Goal: Transaction & Acquisition: Subscribe to service/newsletter

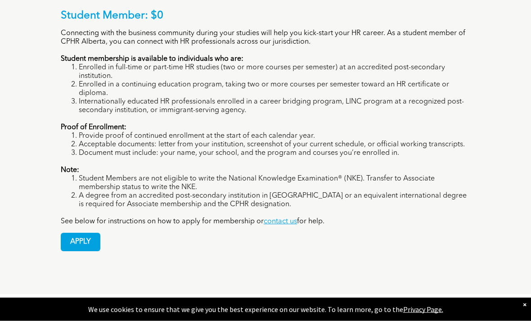
scroll to position [690, 0]
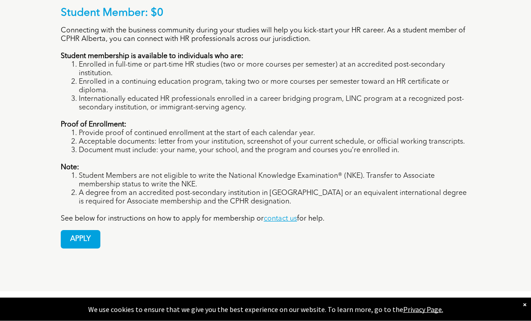
click at [76, 248] on span "APPLY" at bounding box center [80, 240] width 39 height 18
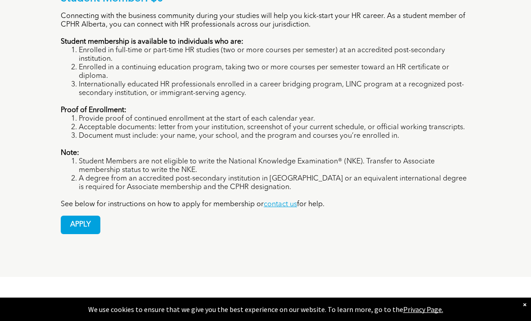
click at [82, 233] on span "APPLY" at bounding box center [80, 225] width 39 height 18
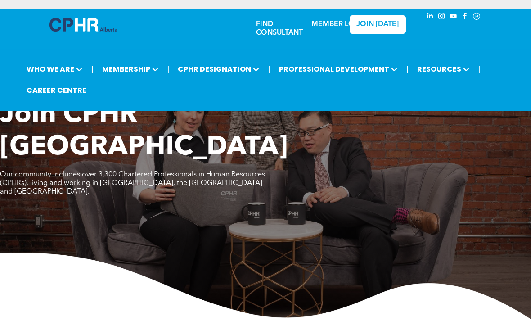
click at [368, 21] on span "JOIN [DATE]" at bounding box center [377, 24] width 42 height 9
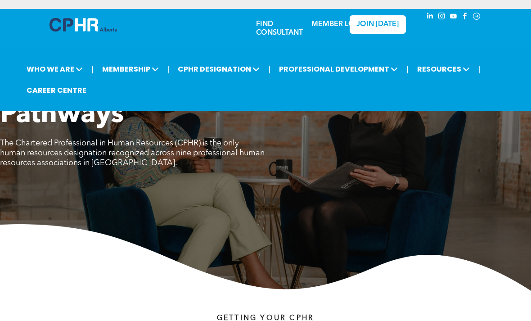
click at [156, 76] on span "MEMBERSHIP" at bounding box center [130, 69] width 62 height 17
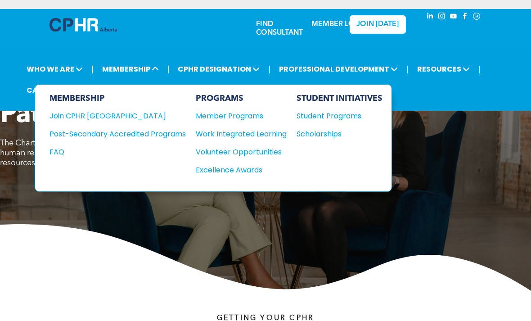
click at [75, 121] on div "Join CPHR [GEOGRAPHIC_DATA]" at bounding box center [110, 115] width 123 height 11
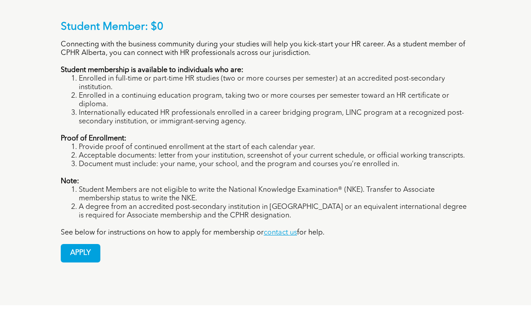
scroll to position [674, 0]
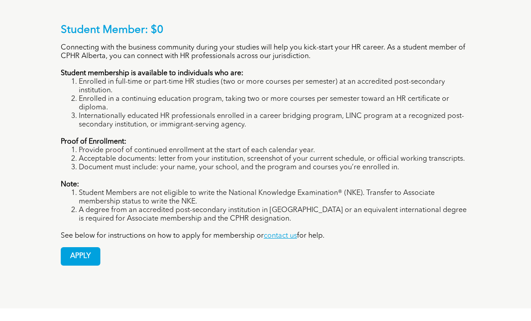
click at [85, 34] on p "Student Member: $0" at bounding box center [265, 30] width 409 height 13
click at [82, 24] on p "Student Member: $0" at bounding box center [265, 30] width 409 height 13
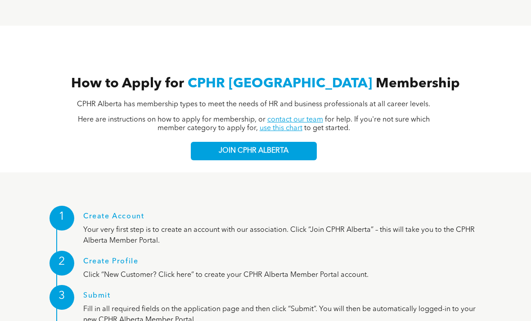
scroll to position [1002, 0]
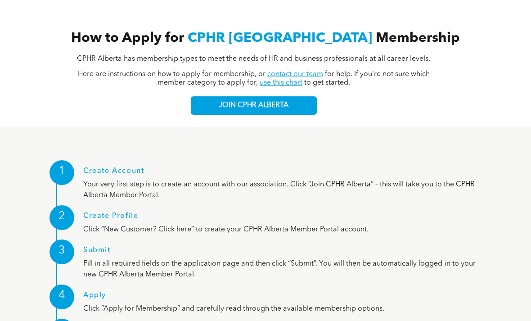
click at [202, 115] on link "JOIN CPHR ALBERTA" at bounding box center [254, 105] width 126 height 18
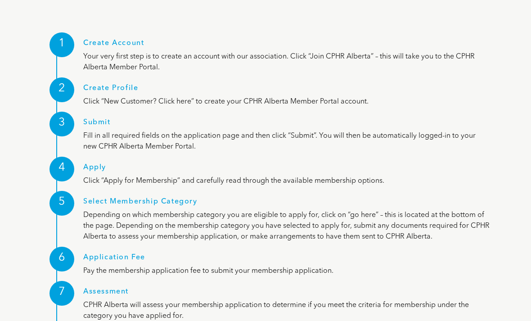
scroll to position [1130, 0]
click at [103, 96] on h1 "Create Profile" at bounding box center [286, 90] width 407 height 12
click at [102, 96] on h1 "Create Profile" at bounding box center [286, 90] width 407 height 12
click at [107, 96] on h1 "Create Profile" at bounding box center [286, 90] width 407 height 12
click at [109, 140] on div "Submit Fill in all required fields on the application page and then click “Subm…" at bounding box center [286, 129] width 407 height 45
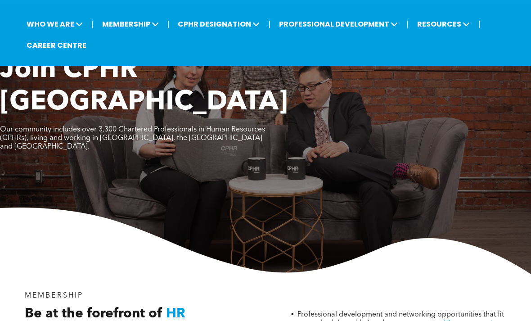
scroll to position [0, 0]
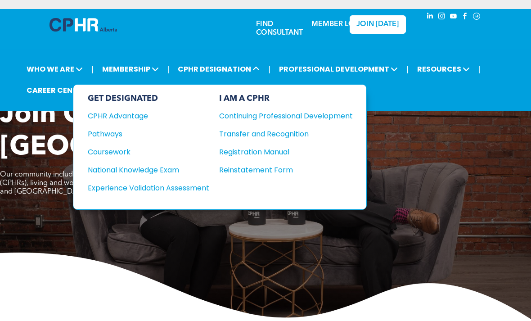
click at [208, 77] on span "CPHR DESIGNATION" at bounding box center [218, 69] width 87 height 17
click at [130, 86] on div "GET DESIGNATED CPHR Advantage Pathways Coursework National Knowledge Exam" at bounding box center [220, 147] width 294 height 126
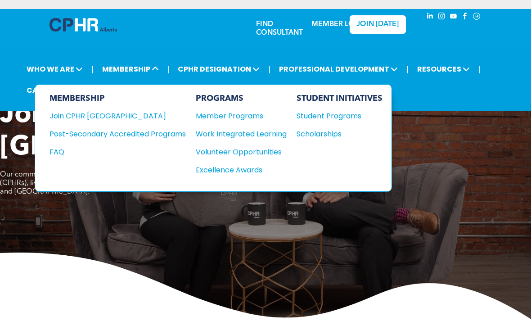
click at [125, 76] on span "MEMBERSHIP" at bounding box center [130, 69] width 62 height 17
click at [50, 68] on span "WHO WE ARE" at bounding box center [55, 69] width 62 height 17
click at [81, 119] on div "Join CPHR [GEOGRAPHIC_DATA]" at bounding box center [110, 115] width 123 height 11
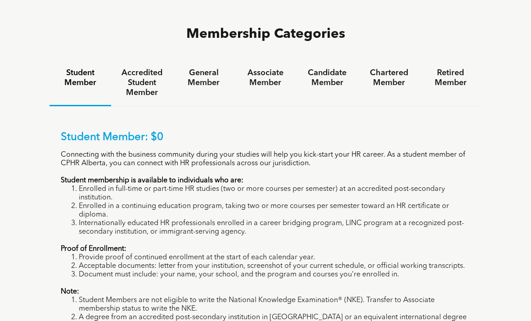
scroll to position [567, 0]
click at [149, 88] on h4 "Accredited Student Member" at bounding box center [141, 82] width 45 height 30
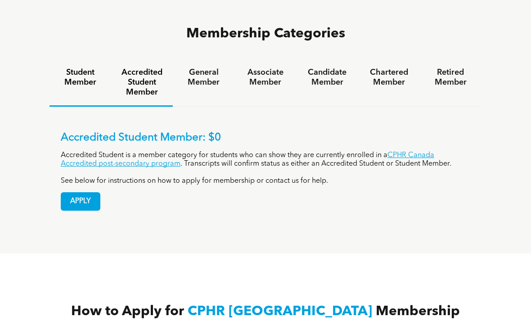
click at [75, 80] on h4 "Student Member" at bounding box center [80, 77] width 45 height 20
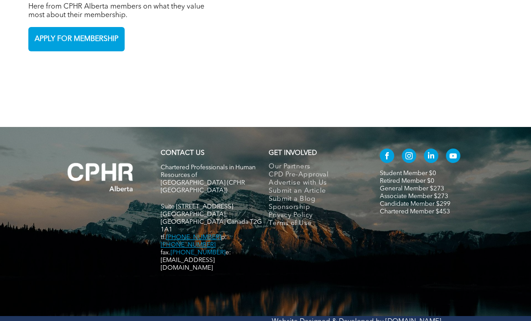
scroll to position [2053, 0]
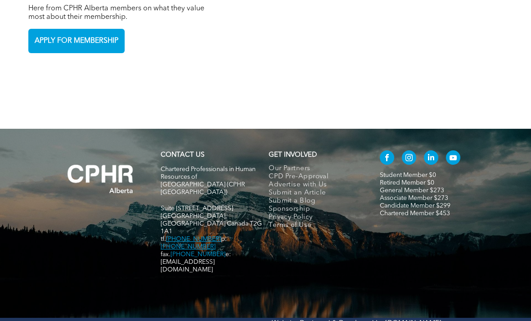
click at [62, 50] on span "APPLY FOR MEMBERSHIP" at bounding box center [76, 41] width 90 height 18
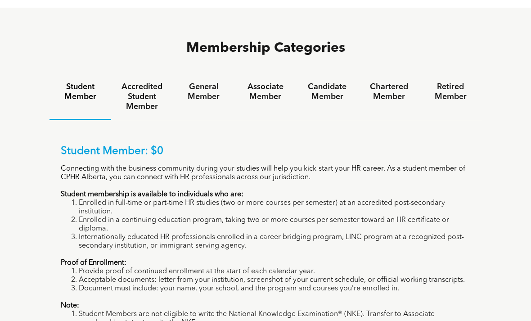
scroll to position [552, 0]
click at [138, 93] on h4 "Accredited Student Member" at bounding box center [141, 97] width 45 height 30
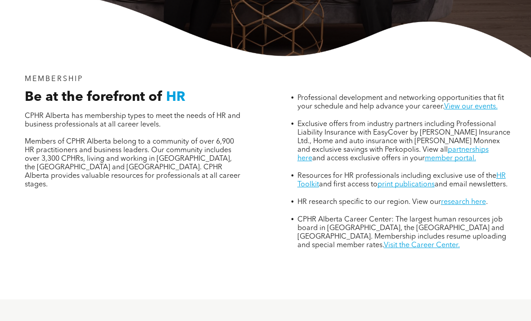
scroll to position [231, 0]
